Goal: Transaction & Acquisition: Purchase product/service

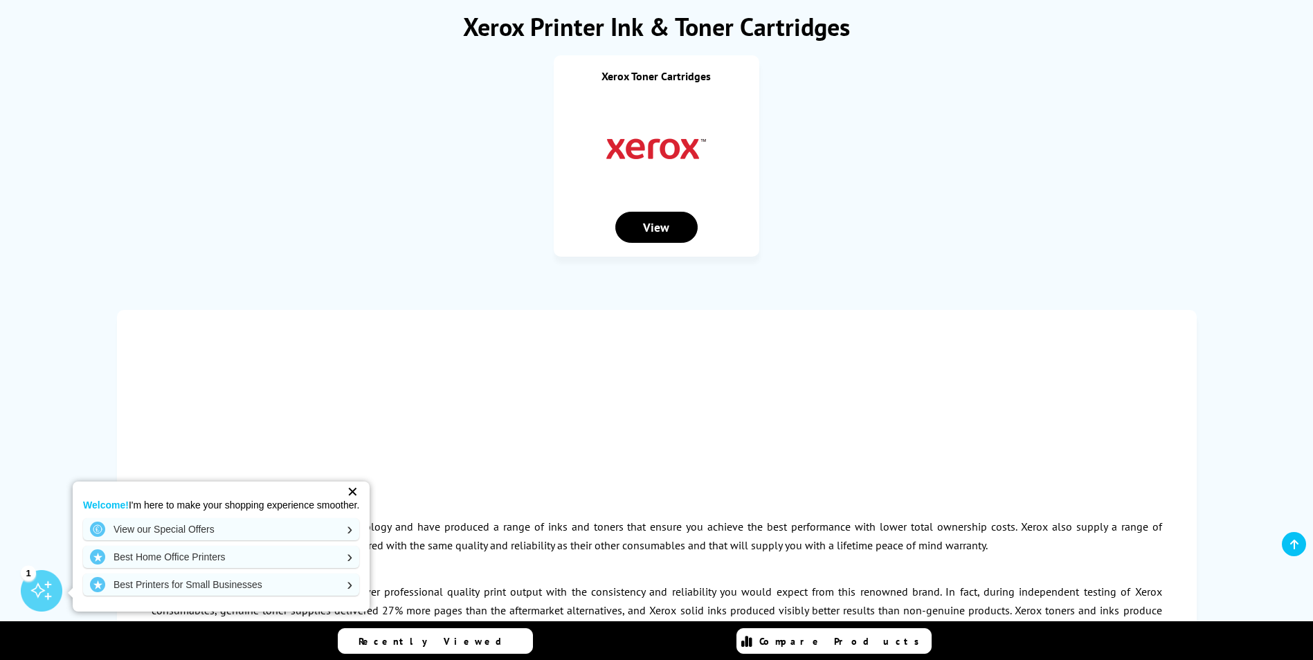
scroll to position [208, 0]
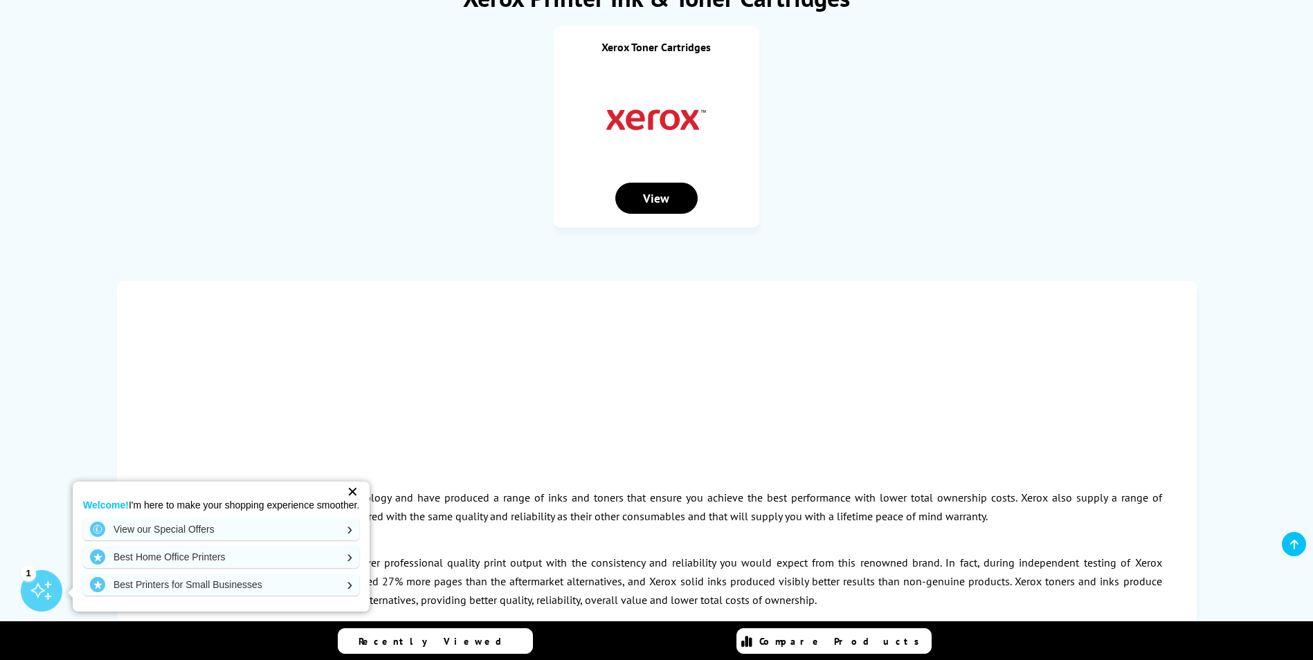
click at [656, 193] on div "View" at bounding box center [656, 198] width 82 height 31
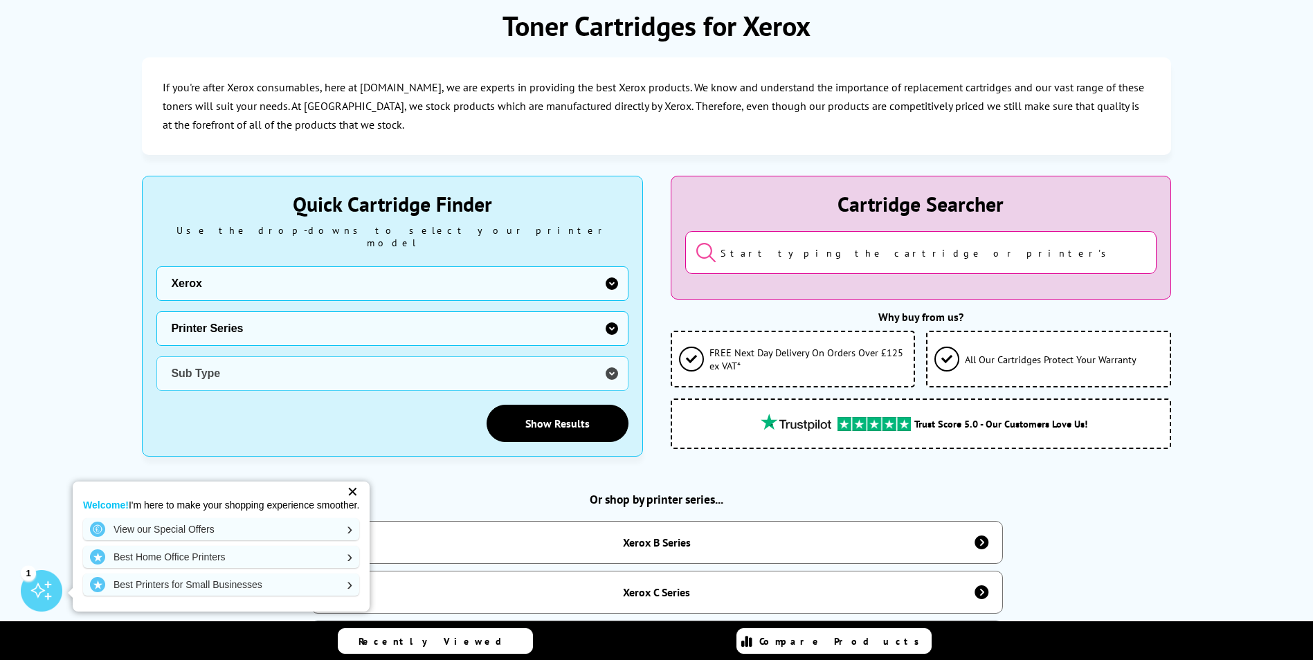
scroll to position [208, 0]
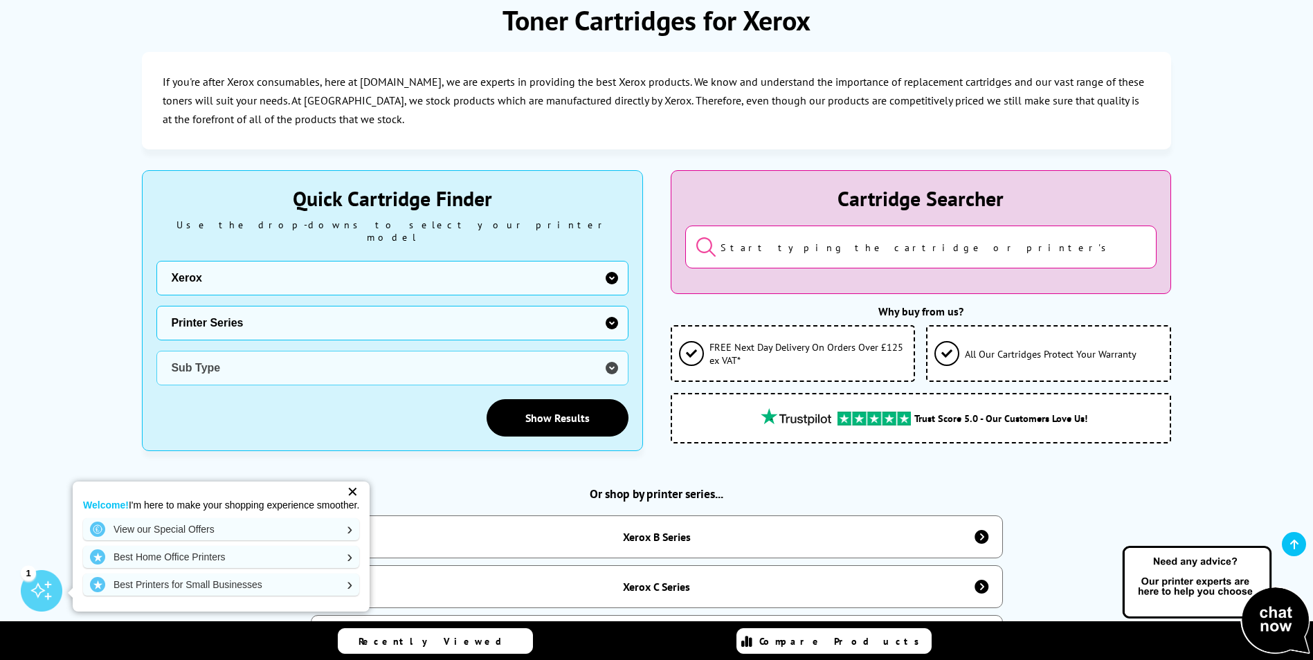
click at [397, 309] on select "Printer Series B Series C Series Colorqube Series Colour Series DocuPrint Serie…" at bounding box center [391, 323] width 471 height 35
select select "38179"
click at [156, 306] on select "Printer Series B Series C Series Colorqube Series Colour Series DocuPrint Serie…" at bounding box center [391, 323] width 471 height 35
click at [258, 362] on select "Sub Type Xerox C230 Xerox C235 Xerox C310 Xerox C315 Xerox C320 Xerox C325 Xero…" at bounding box center [391, 368] width 471 height 35
select select "39388"
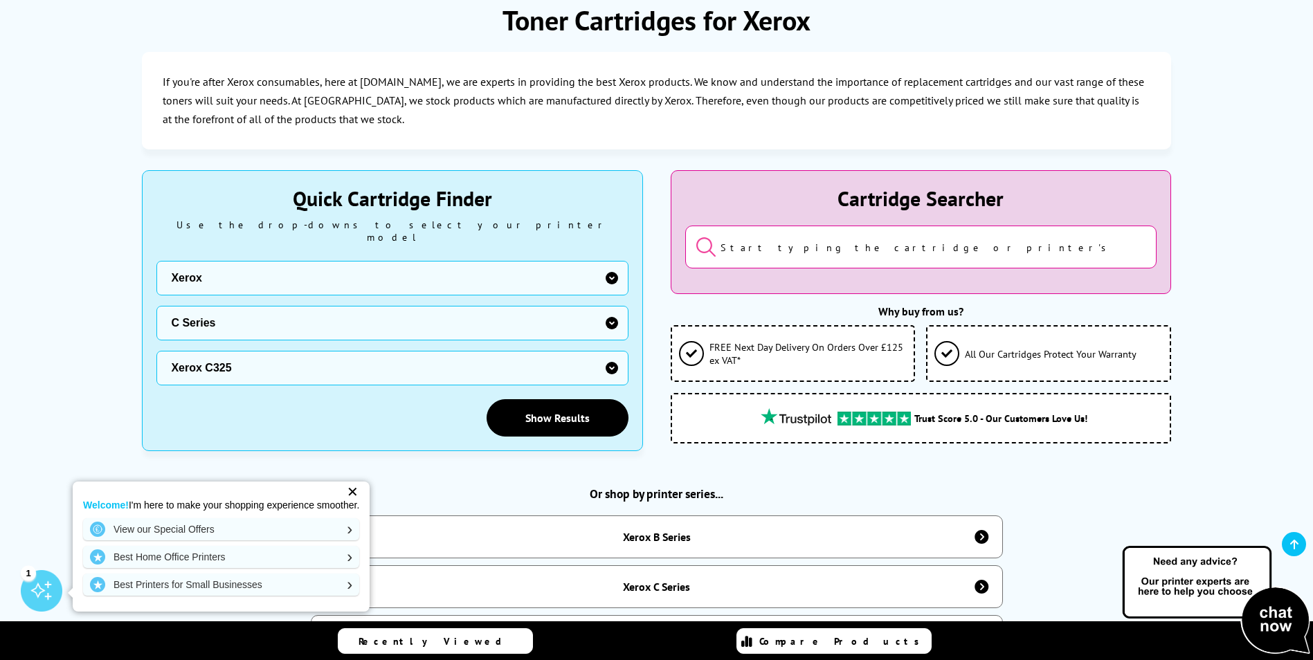
click at [156, 351] on select "Sub Type Xerox C230 Xerox C235 Xerox C310 Xerox C315 Xerox C320 Xerox C325 Xero…" at bounding box center [391, 368] width 471 height 35
click at [542, 399] on link "Show Results" at bounding box center [558, 417] width 142 height 37
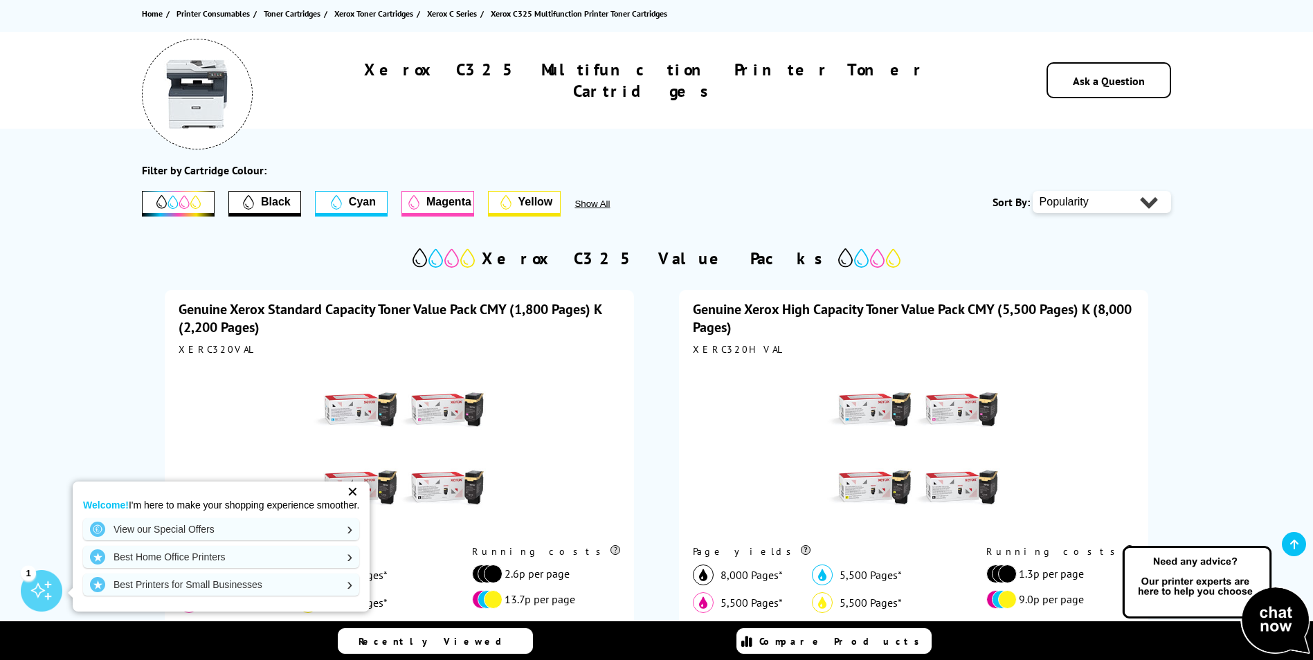
scroll to position [208, 0]
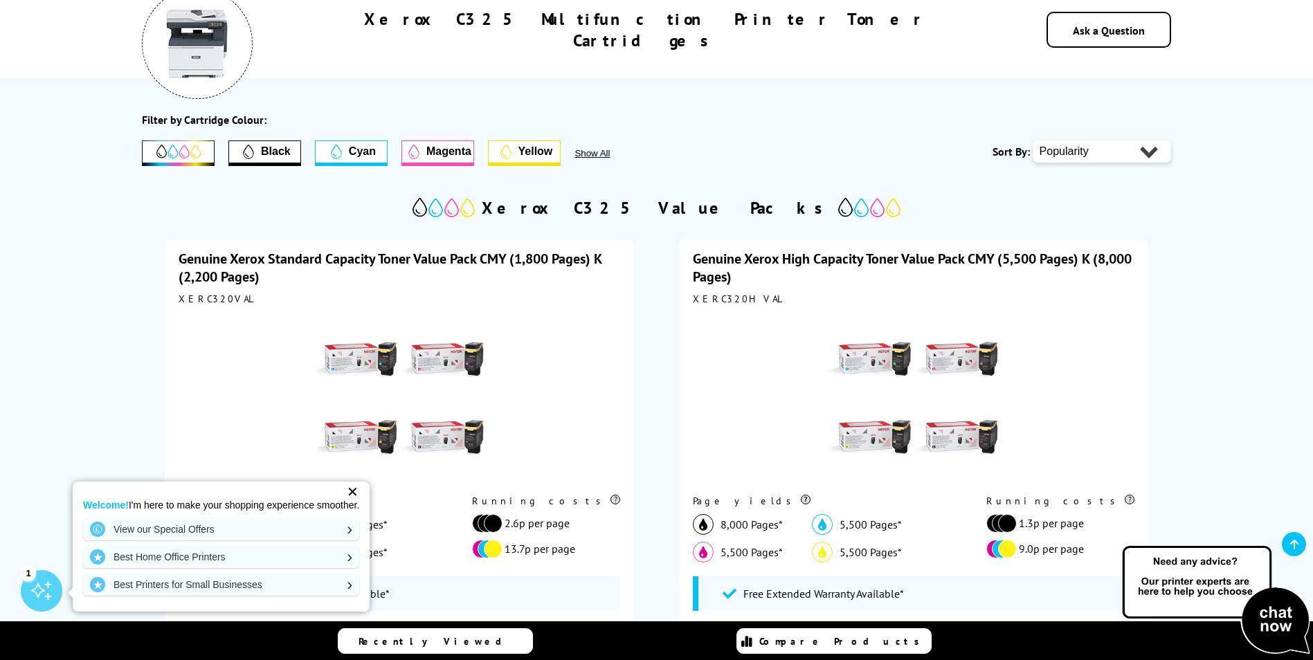
click at [352, 496] on div "✕" at bounding box center [352, 492] width 19 height 19
